Goal: Submit feedback/report problem

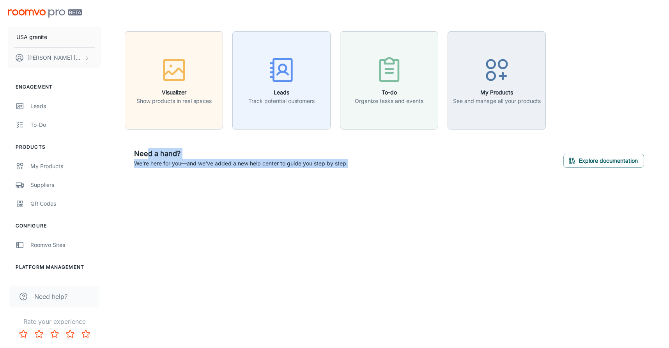
drag, startPoint x: 149, startPoint y: 149, endPoint x: 195, endPoint y: 178, distance: 54.1
click at [193, 177] on div "Visualizer Show products in real spaces Leads Track potential customers To-do O…" at bounding box center [389, 104] width 560 height 208
click at [195, 178] on div "Visualizer Show products in real spaces Leads Track potential customers To-do O…" at bounding box center [389, 104] width 560 height 208
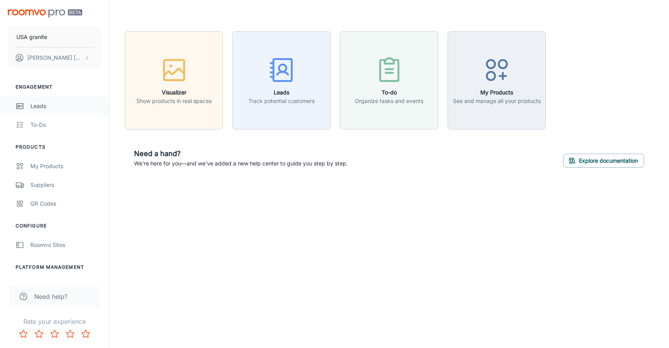
click at [38, 105] on div "Leads" at bounding box center [65, 106] width 71 height 9
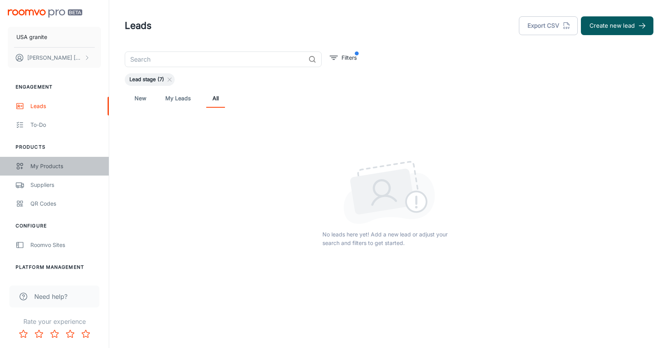
click at [51, 172] on link "My Products" at bounding box center [54, 166] width 109 height 19
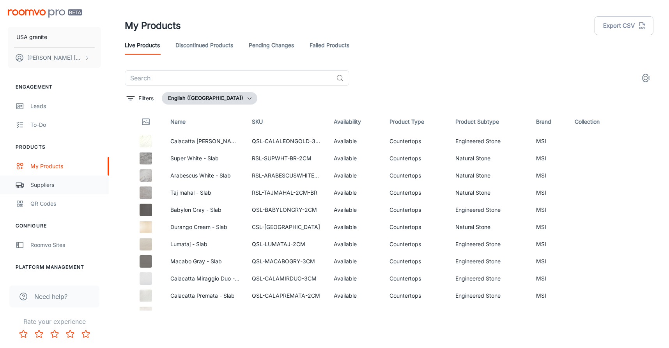
click at [60, 183] on div "Suppliers" at bounding box center [65, 185] width 71 height 9
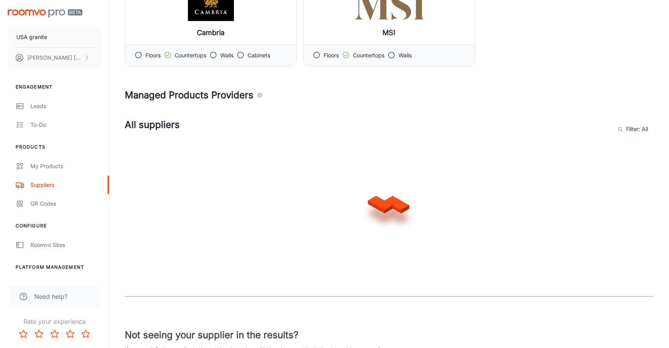
scroll to position [108, 0]
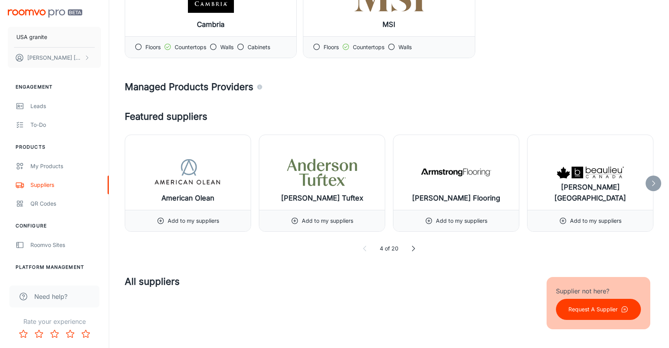
click at [415, 249] on icon at bounding box center [413, 249] width 8 height 8
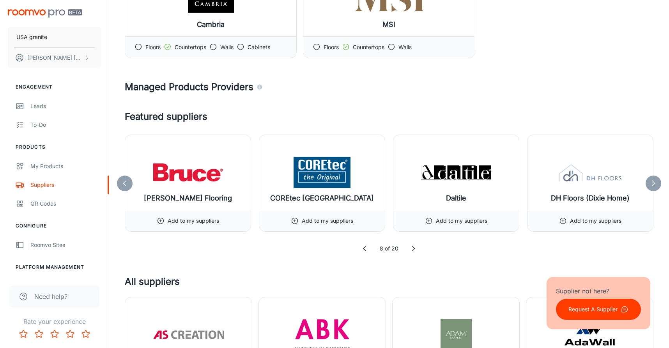
click at [415, 249] on icon at bounding box center [413, 249] width 8 height 8
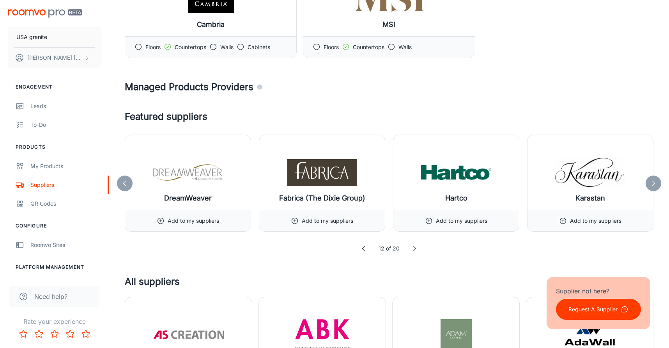
click at [415, 249] on polyline at bounding box center [415, 248] width 2 height 5
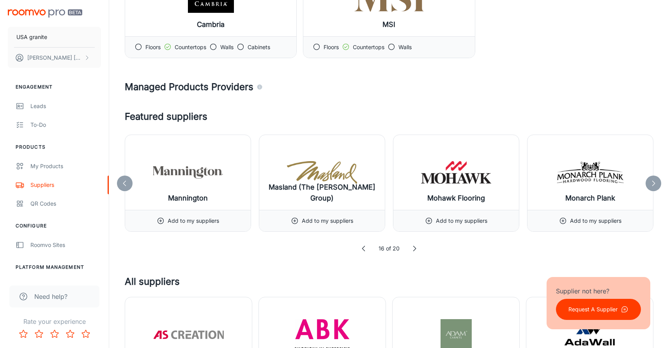
click at [415, 249] on polyline at bounding box center [415, 248] width 2 height 5
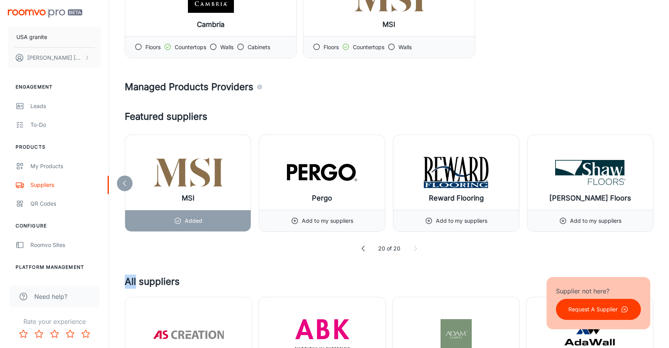
click at [415, 249] on icon at bounding box center [415, 249] width 8 height 8
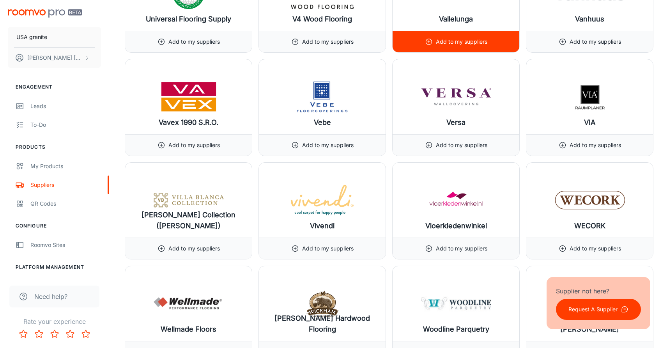
scroll to position [8941, 0]
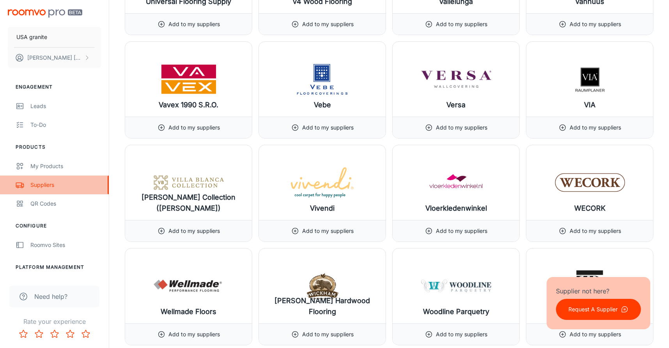
click at [49, 185] on div "Suppliers" at bounding box center [65, 185] width 71 height 9
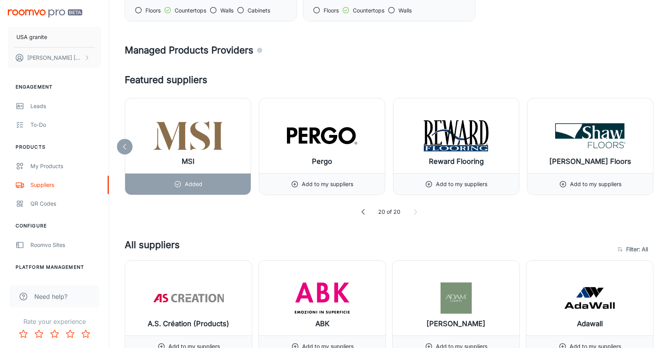
scroll to position [286, 0]
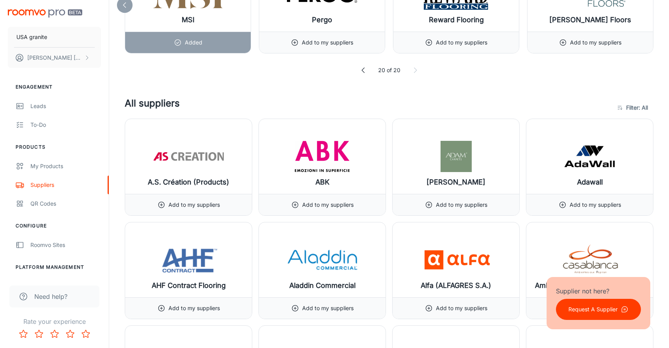
click at [583, 306] on p "Request A Supplier" at bounding box center [593, 309] width 49 height 9
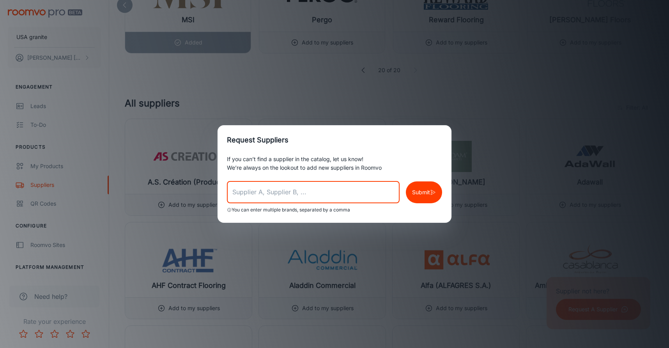
click at [308, 201] on input "text" at bounding box center [313, 192] width 173 height 22
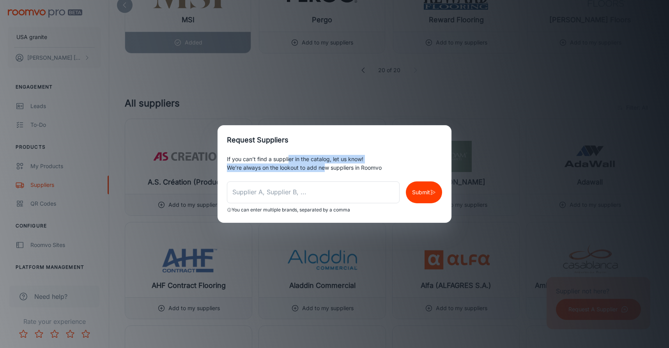
drag, startPoint x: 290, startPoint y: 160, endPoint x: 317, endPoint y: 167, distance: 27.8
click at [324, 171] on div "If you can’t find a supplier in the catalog, let us know! We’re always on the l…" at bounding box center [335, 189] width 234 height 68
click at [306, 160] on p "If you can’t find a supplier in the catalog, let us know!" at bounding box center [334, 159] width 215 height 9
click at [319, 197] on input "text" at bounding box center [313, 192] width 173 height 22
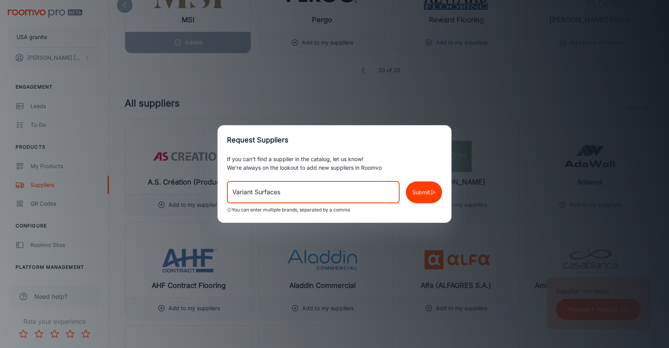
type input "Variant Surfaces"
click at [430, 194] on icon "button" at bounding box center [433, 192] width 6 height 8
